Goal: Task Accomplishment & Management: Manage account settings

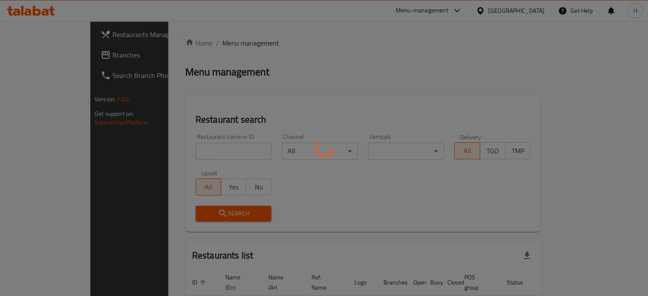
click at [190, 151] on div at bounding box center [324, 148] width 648 height 296
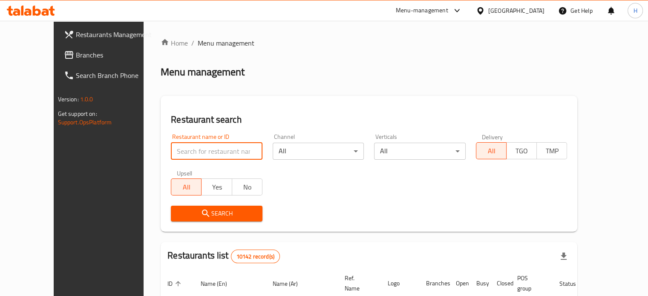
click at [184, 148] on input "search" at bounding box center [217, 151] width 92 height 17
type input "pizaza"
click button "Search" at bounding box center [217, 214] width 92 height 16
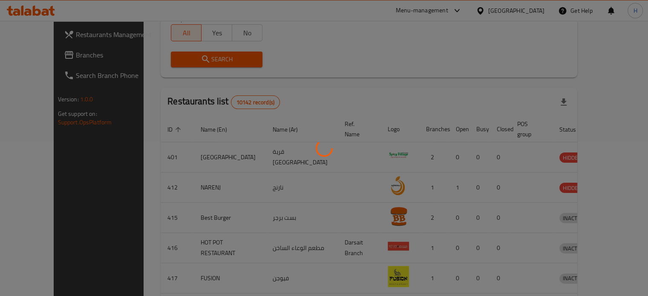
scroll to position [97, 0]
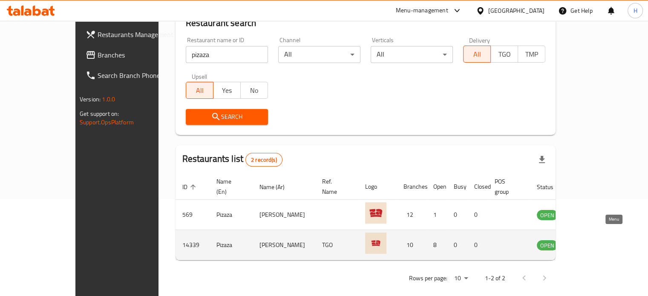
click at [592, 240] on icon "enhanced table" at bounding box center [586, 245] width 10 height 10
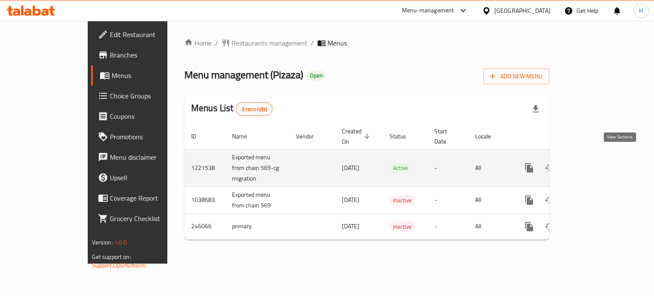
click at [596, 163] on icon "enhanced table" at bounding box center [591, 168] width 10 height 10
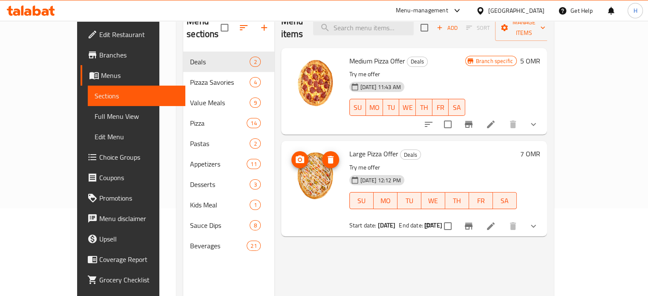
scroll to position [88, 0]
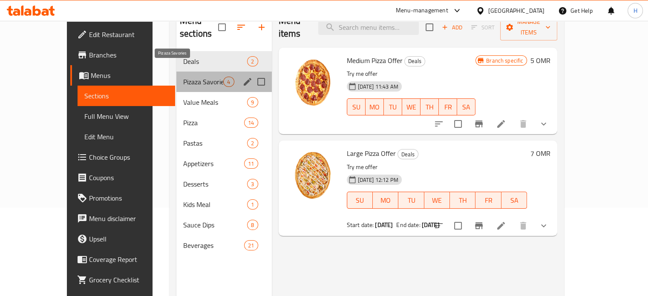
click at [183, 77] on span "Pizaza Savories" at bounding box center [203, 82] width 40 height 10
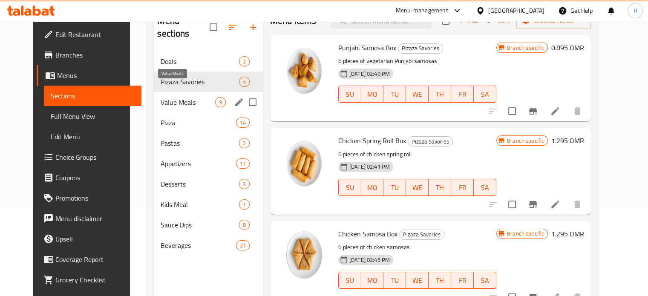
click at [172, 97] on span "Value Meals" at bounding box center [188, 102] width 54 height 10
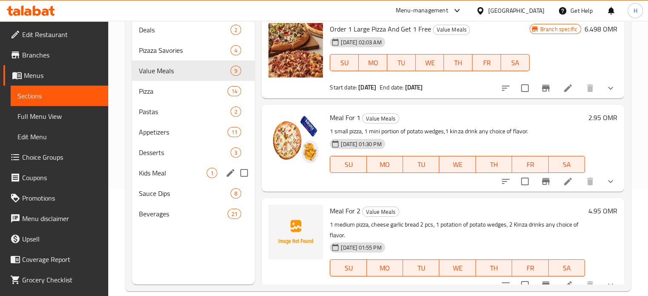
scroll to position [106, 0]
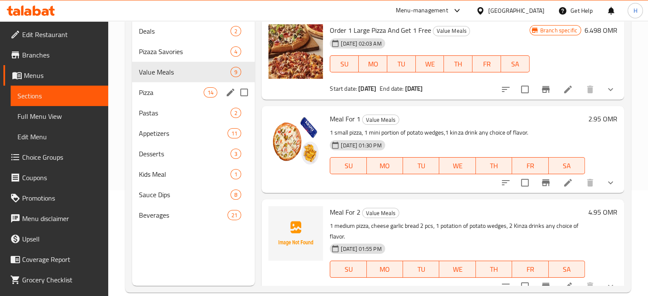
click at [181, 87] on span "Pizza" at bounding box center [171, 92] width 65 height 10
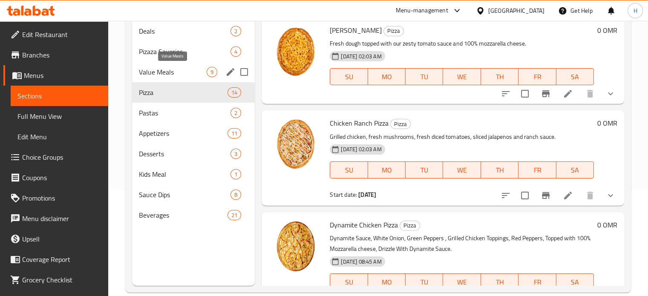
click at [198, 69] on span "Value Meals" at bounding box center [173, 72] width 68 height 10
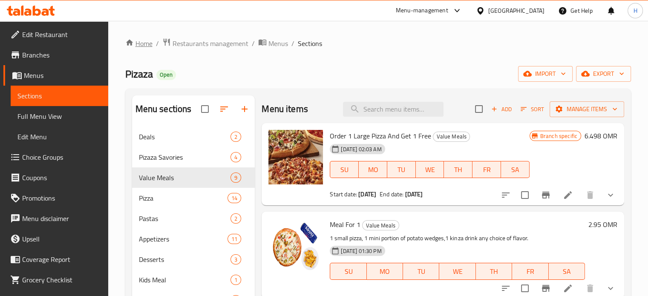
click at [147, 47] on link "Home" at bounding box center [138, 43] width 27 height 10
